Goal: Task Accomplishment & Management: Manage account settings

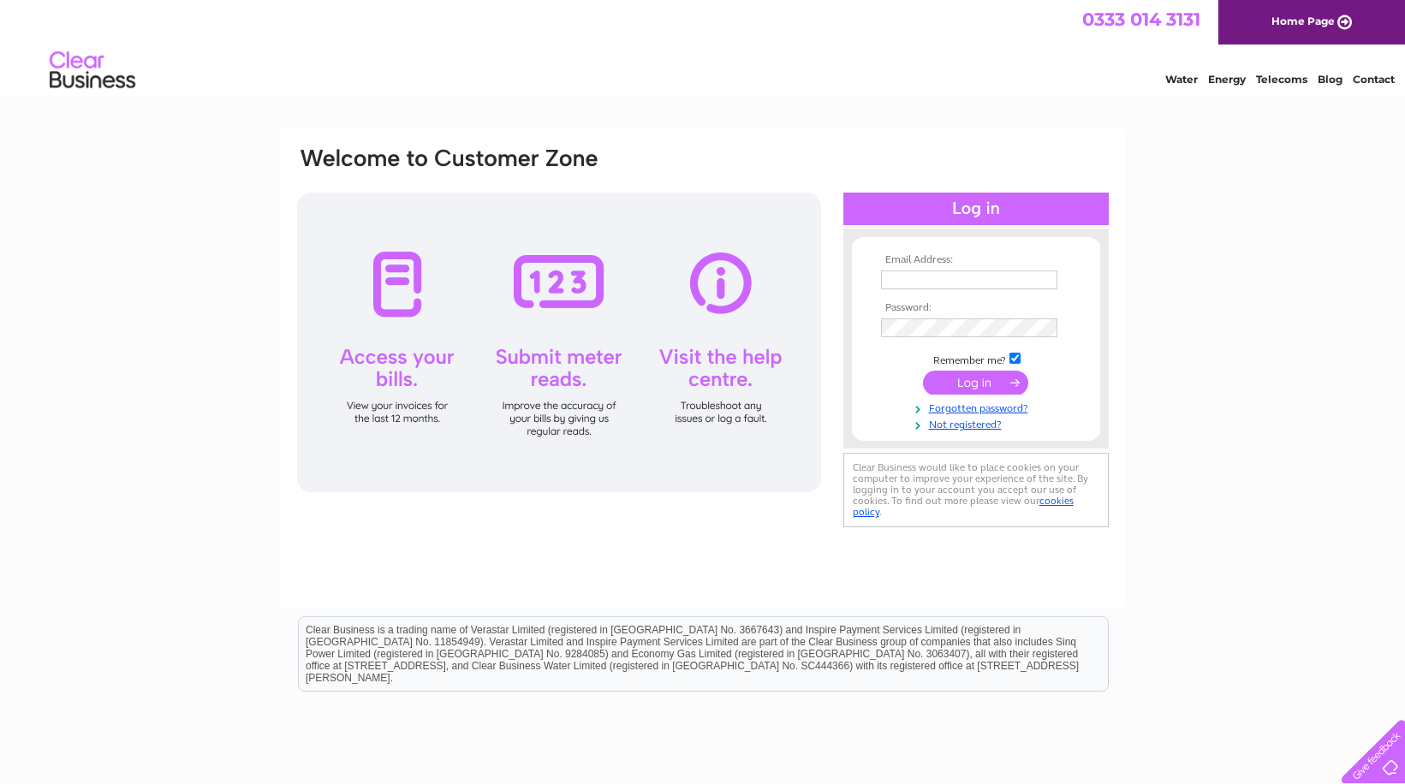
type input "andoverturfco@outlook.com"
click at [989, 377] on input "submit" at bounding box center [975, 383] width 105 height 24
click at [970, 382] on input "submit" at bounding box center [975, 383] width 105 height 24
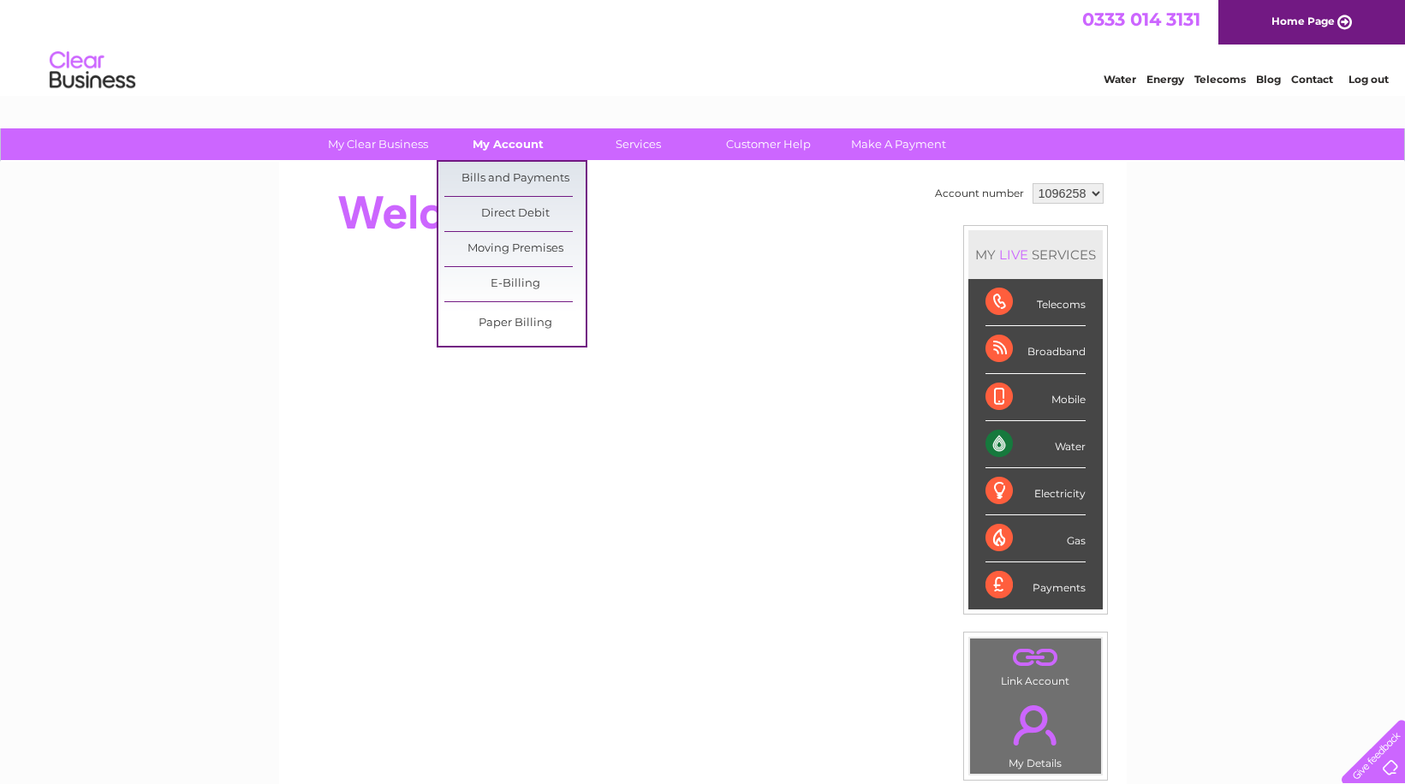
click at [523, 140] on link "My Account" at bounding box center [507, 144] width 141 height 32
click at [531, 175] on link "Bills and Payments" at bounding box center [514, 179] width 141 height 34
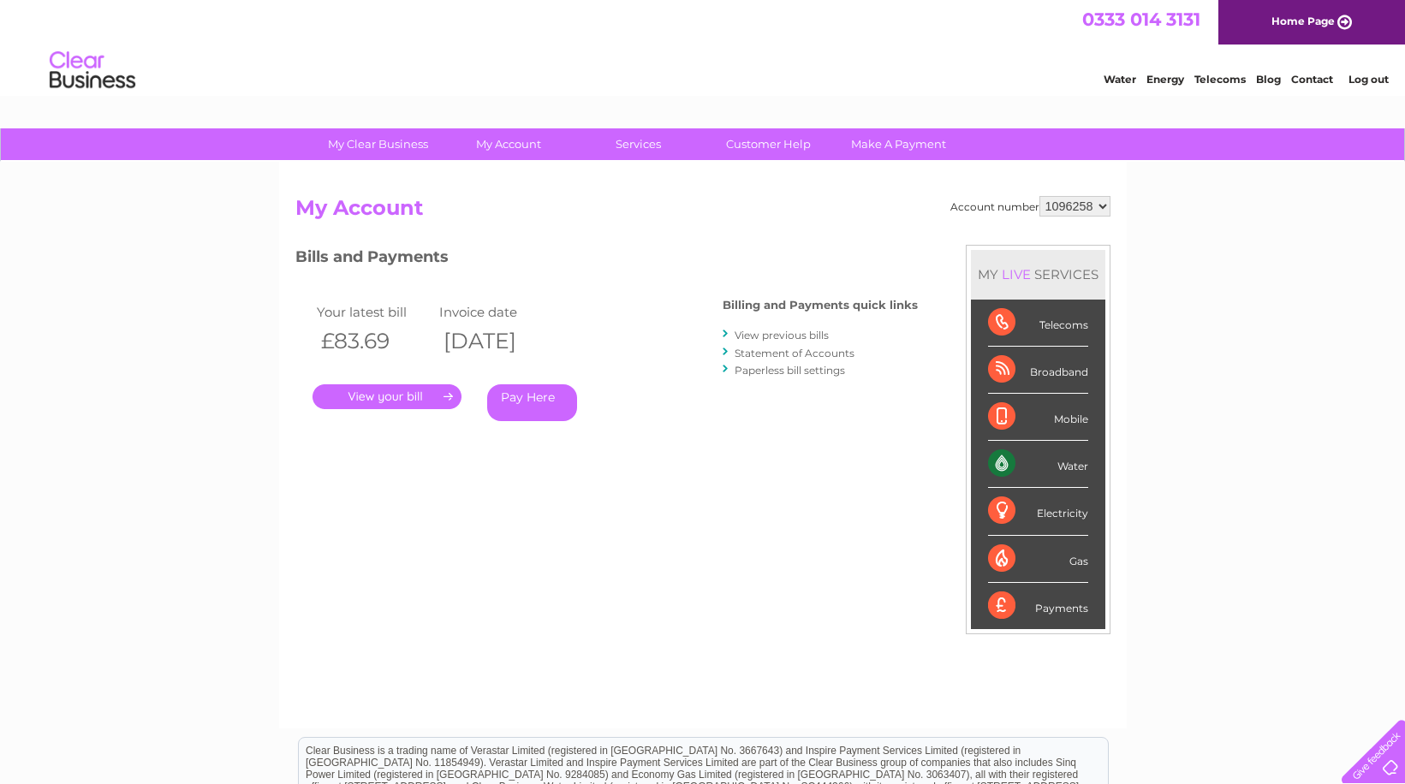
click at [395, 395] on link "." at bounding box center [386, 396] width 149 height 25
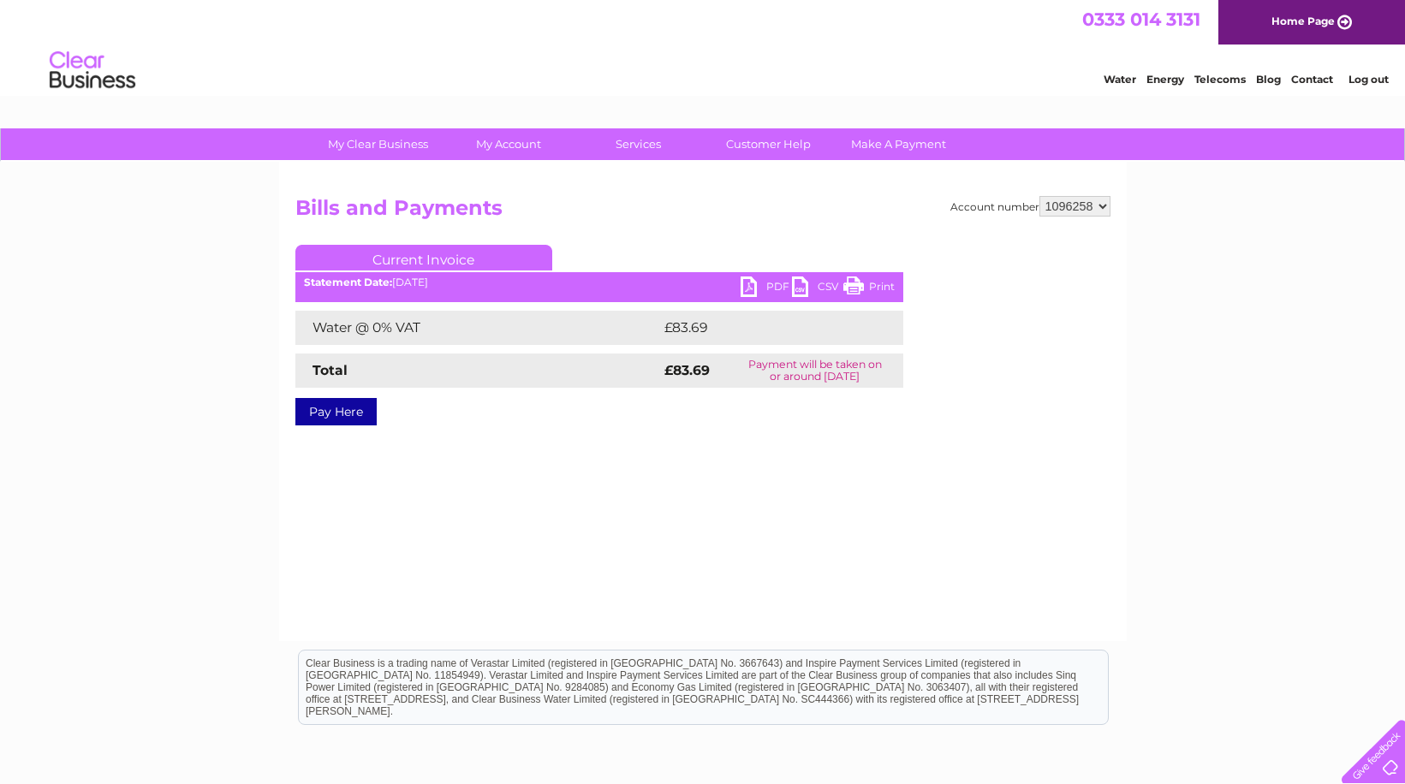
click at [748, 287] on link "PDF" at bounding box center [765, 288] width 51 height 25
click at [1372, 76] on link "Log out" at bounding box center [1368, 79] width 40 height 13
